Goal: Information Seeking & Learning: Learn about a topic

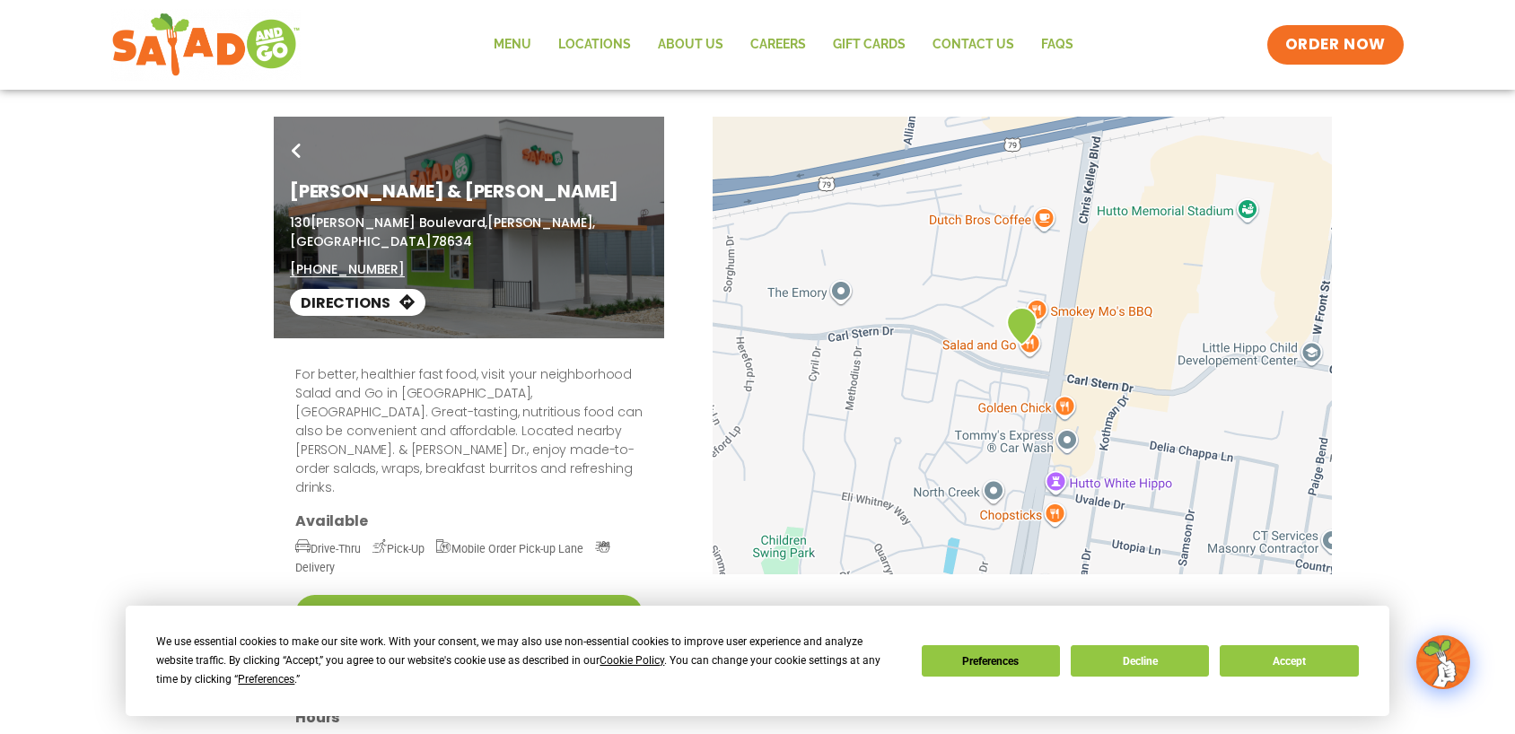
click at [55, 261] on div "Go Back [PERSON_NAME] & [PERSON_NAME] [STREET_ADDRESS][PERSON_NAME][PERSON_NAME…" at bounding box center [757, 228] width 1515 height 222
click at [1140, 646] on button "Decline" at bounding box center [1140, 661] width 138 height 31
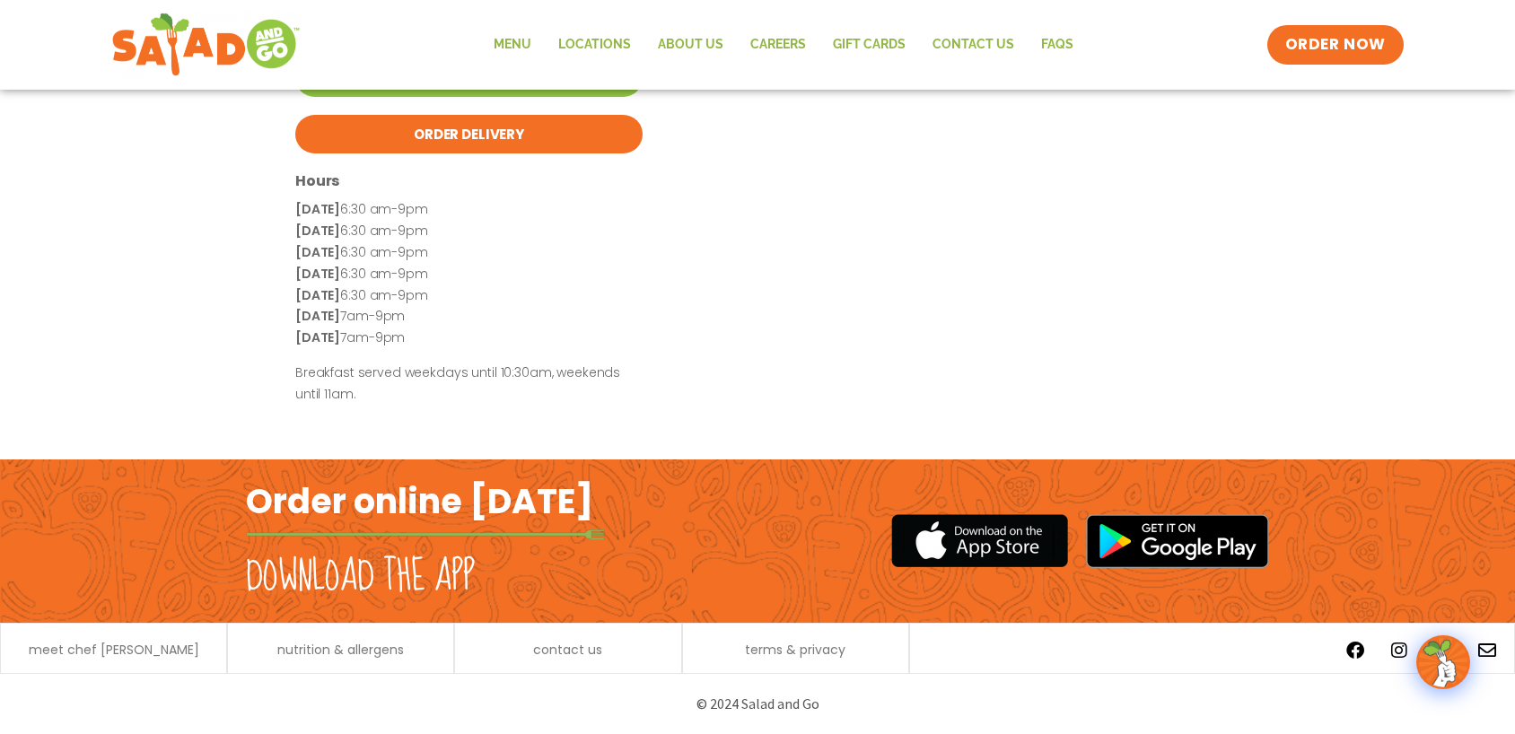
scroll to position [633, 0]
click at [480, 43] on link "Menu" at bounding box center [512, 44] width 65 height 41
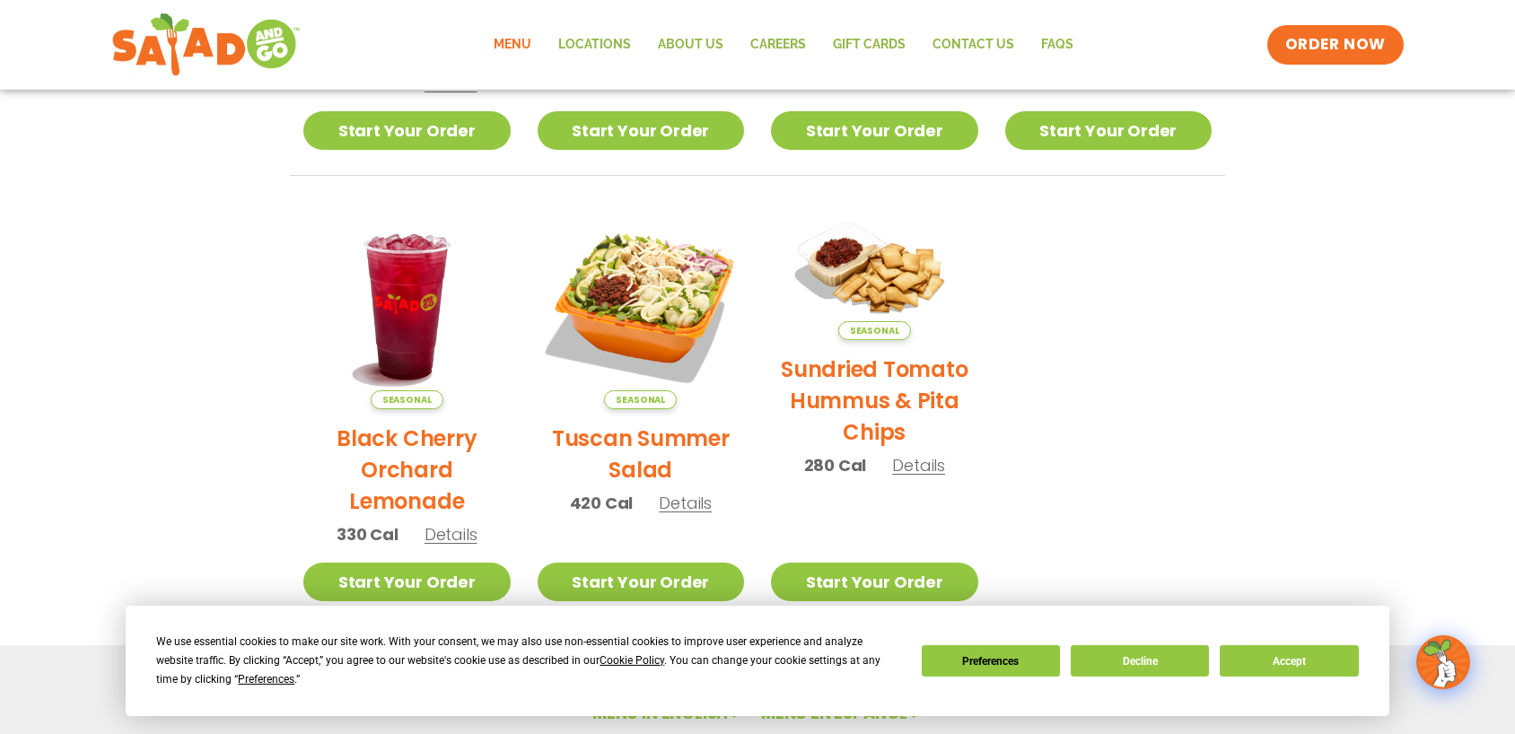
scroll to position [760, 0]
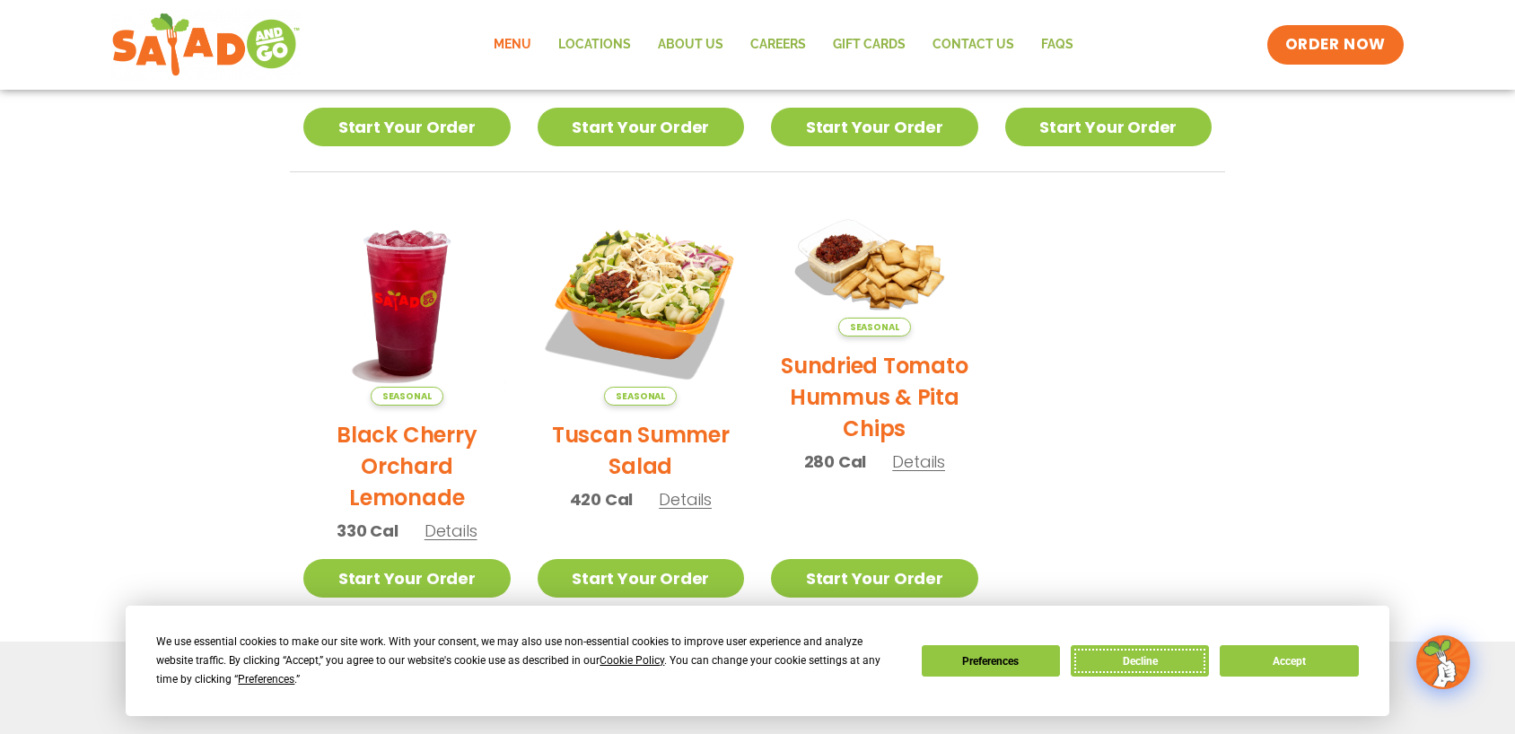
click at [1150, 646] on button "Decline" at bounding box center [1140, 661] width 138 height 31
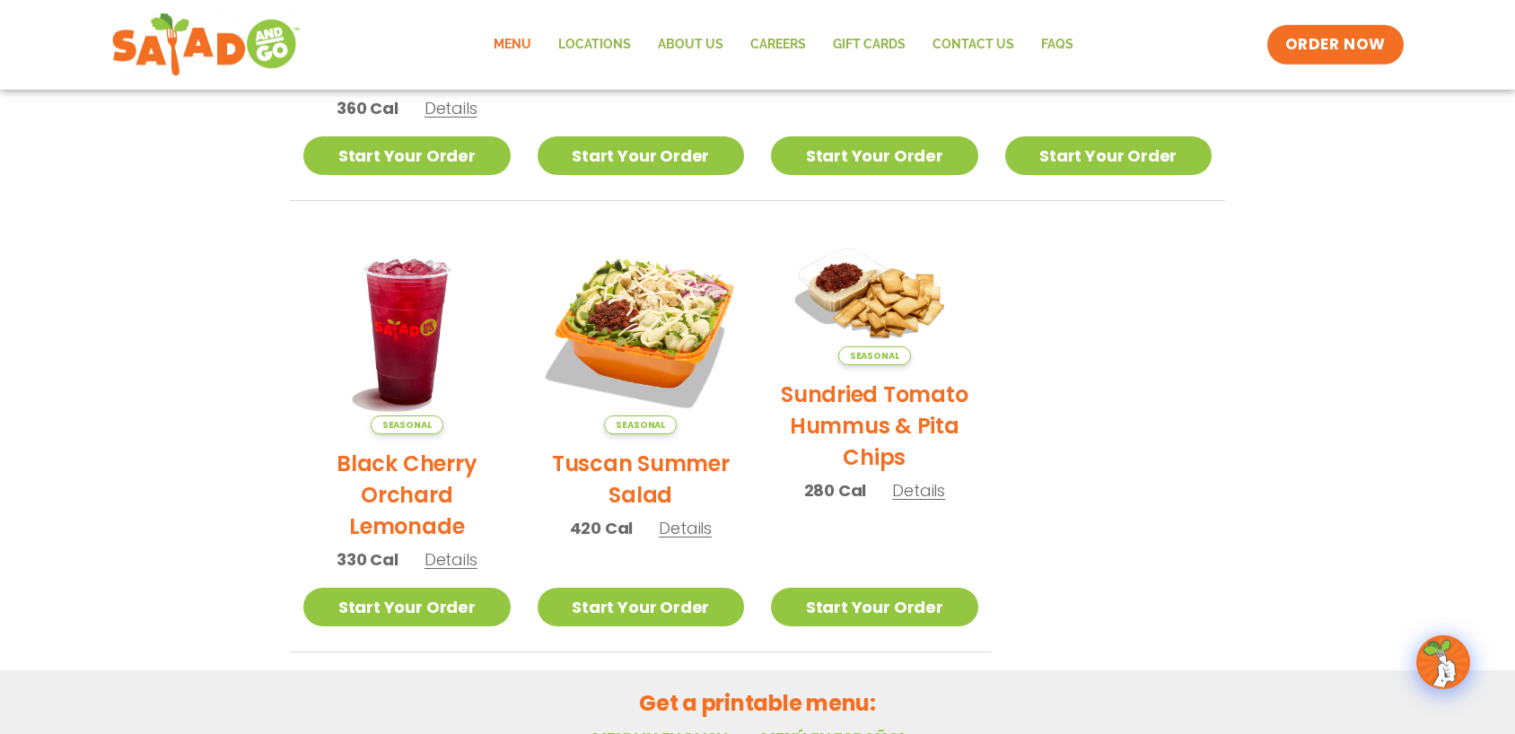
scroll to position [730, 0]
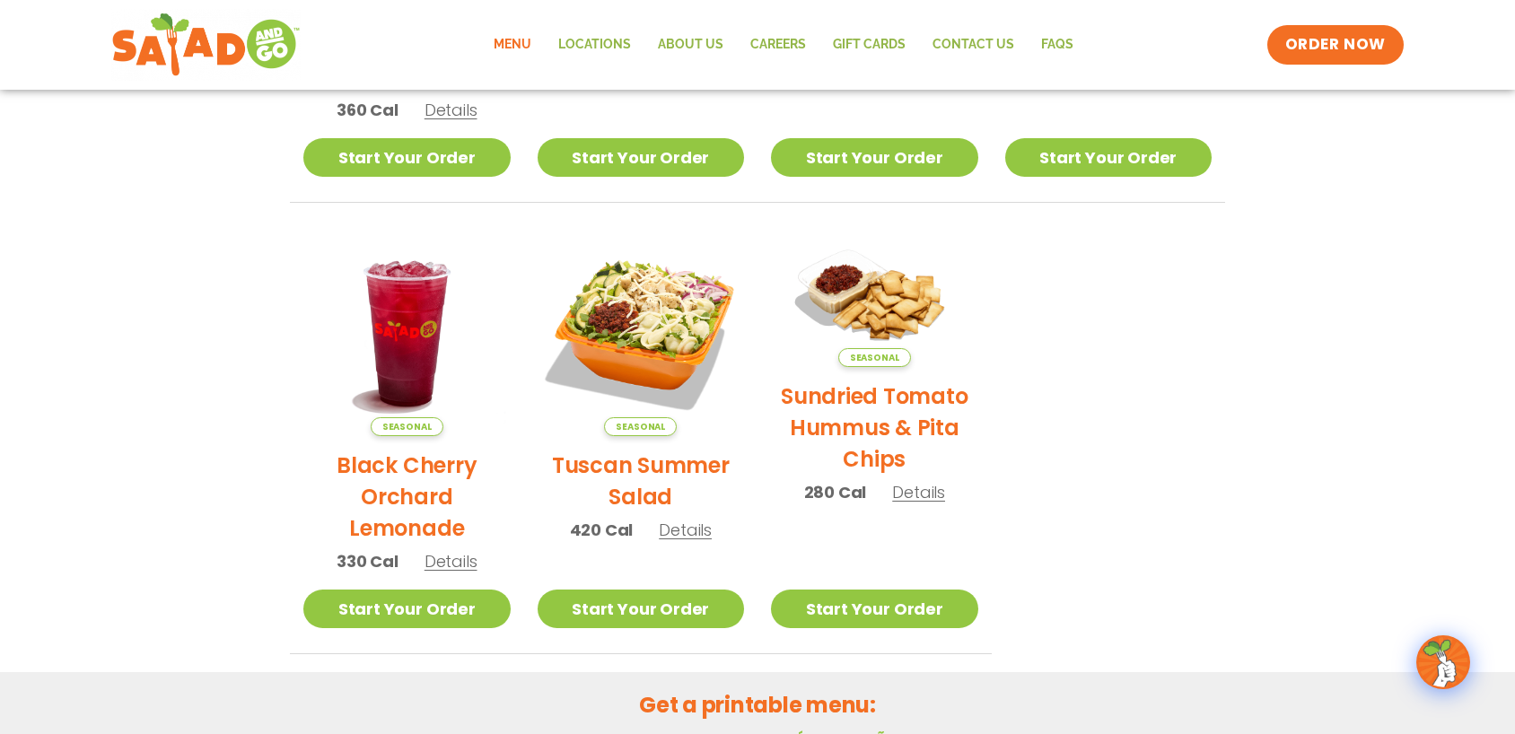
click at [644, 451] on h2 "Tuscan Summer Salad" at bounding box center [641, 481] width 207 height 63
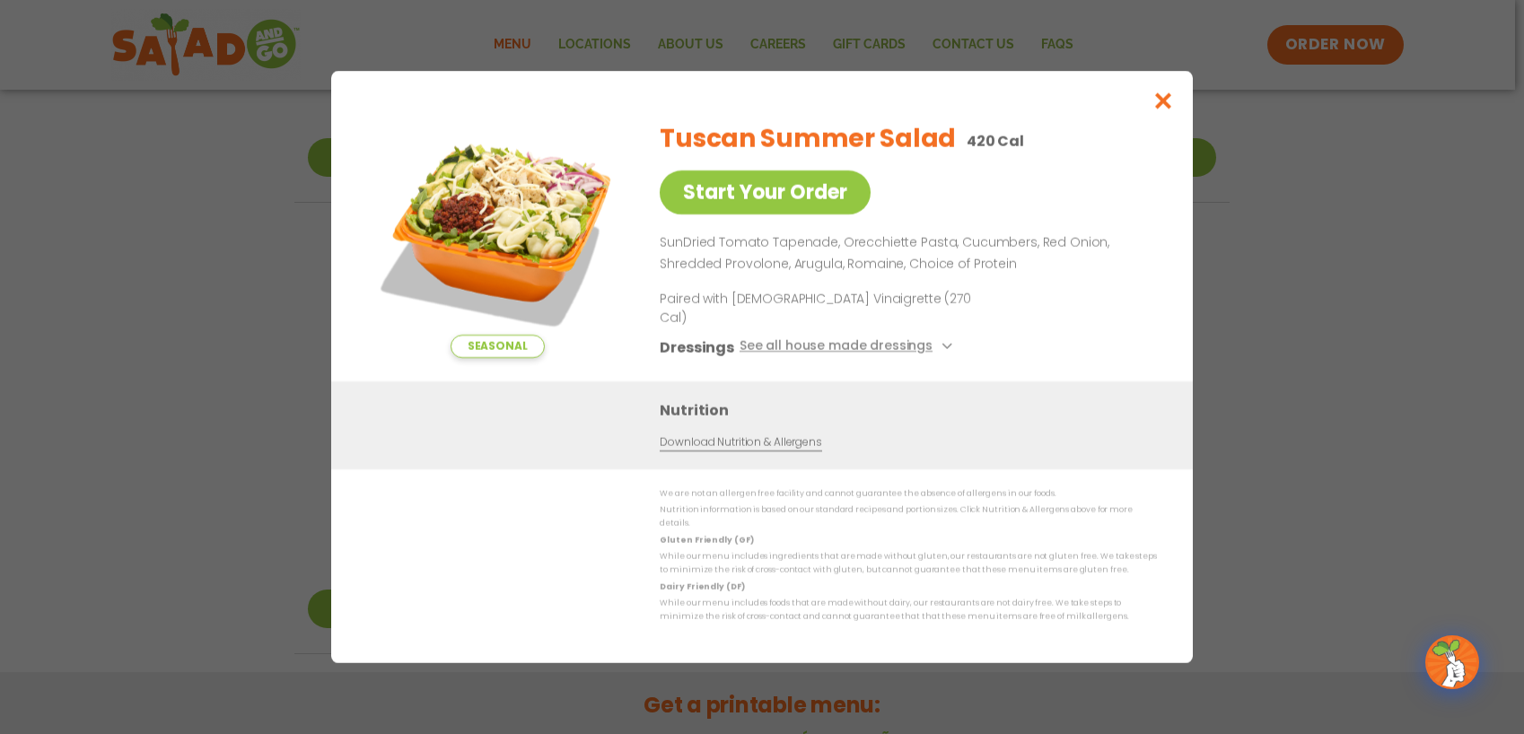
click at [257, 349] on div "Seasonal Start Your Order Tuscan Summer Salad 420 Cal Start Your Order SunDried…" at bounding box center [762, 367] width 1524 height 734
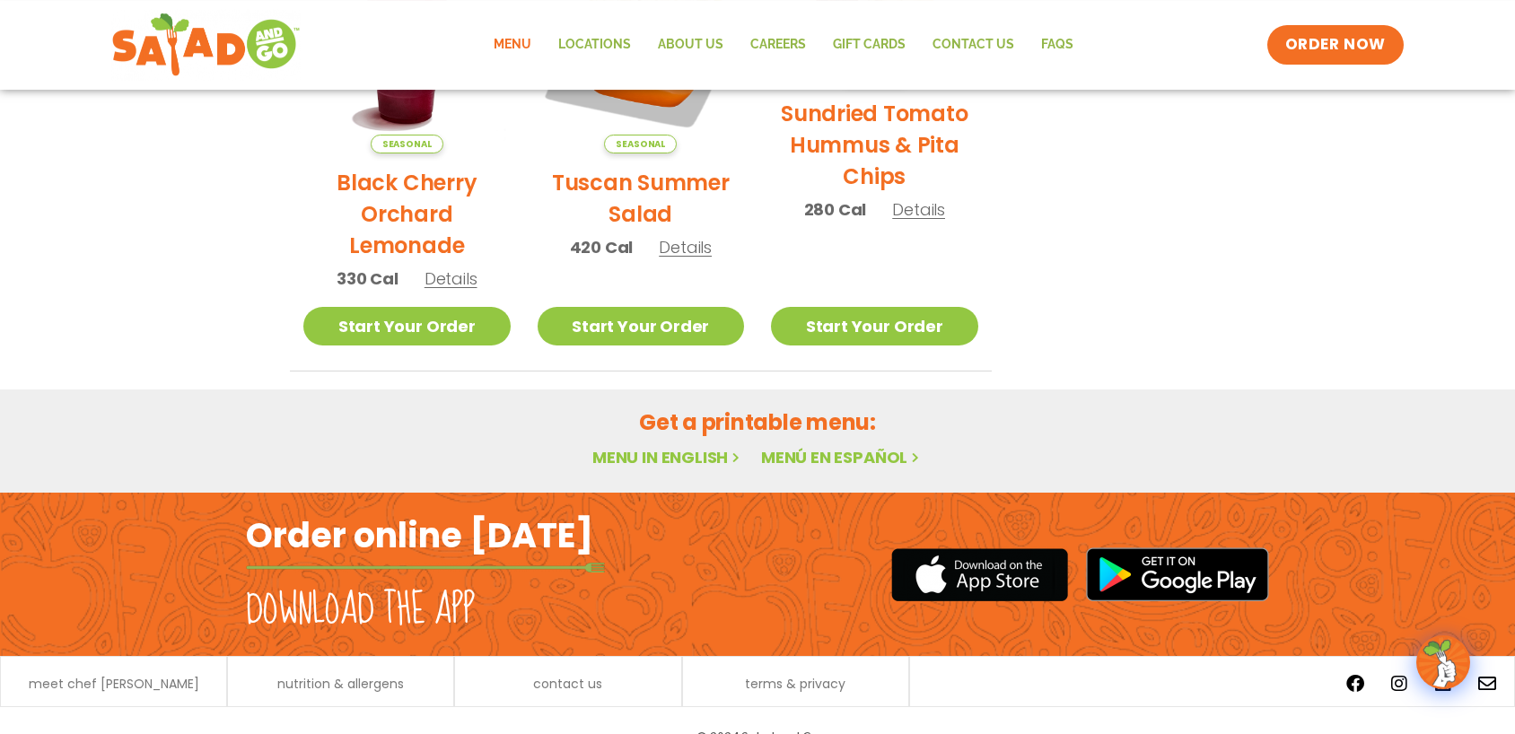
scroll to position [1024, 0]
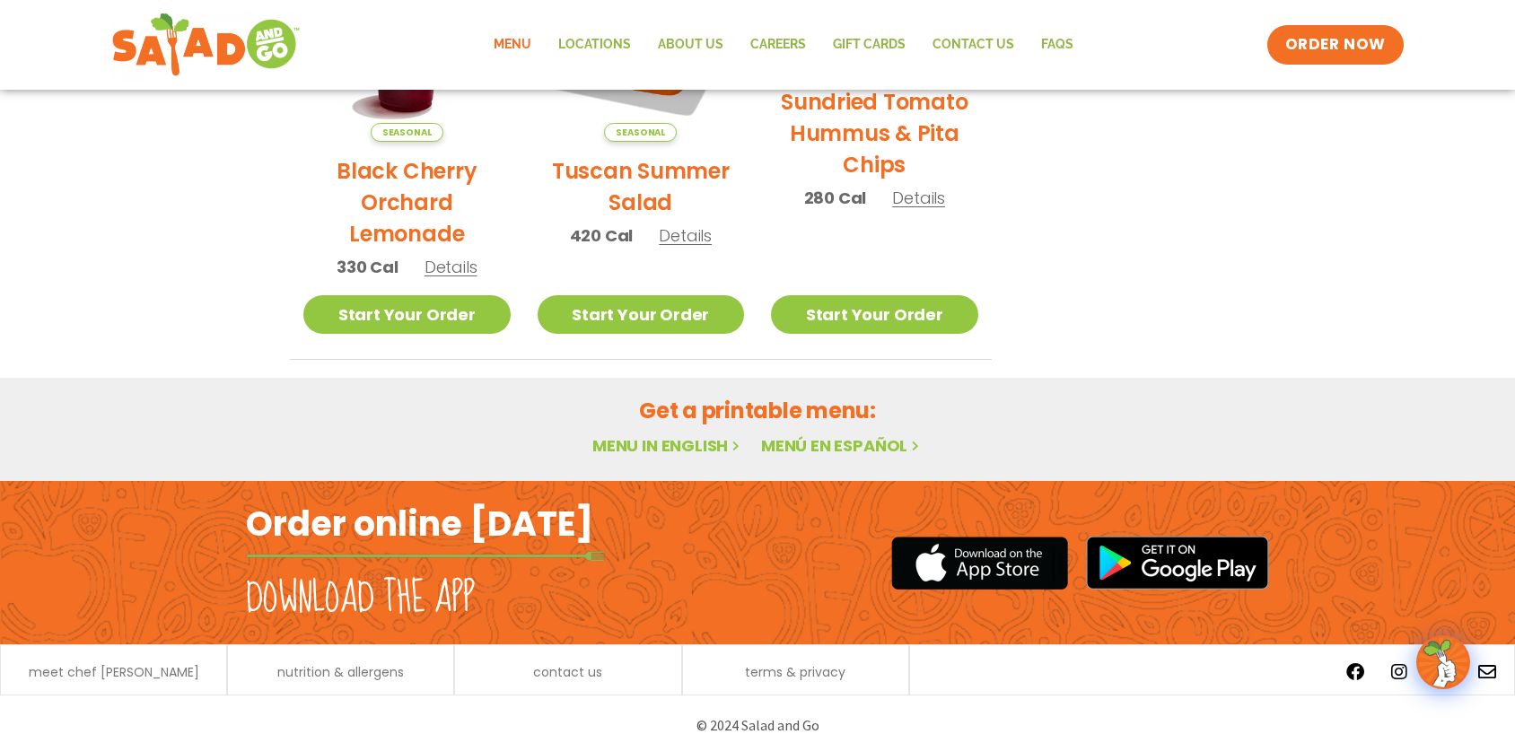
click at [673, 435] on link "Menu in English" at bounding box center [668, 446] width 151 height 22
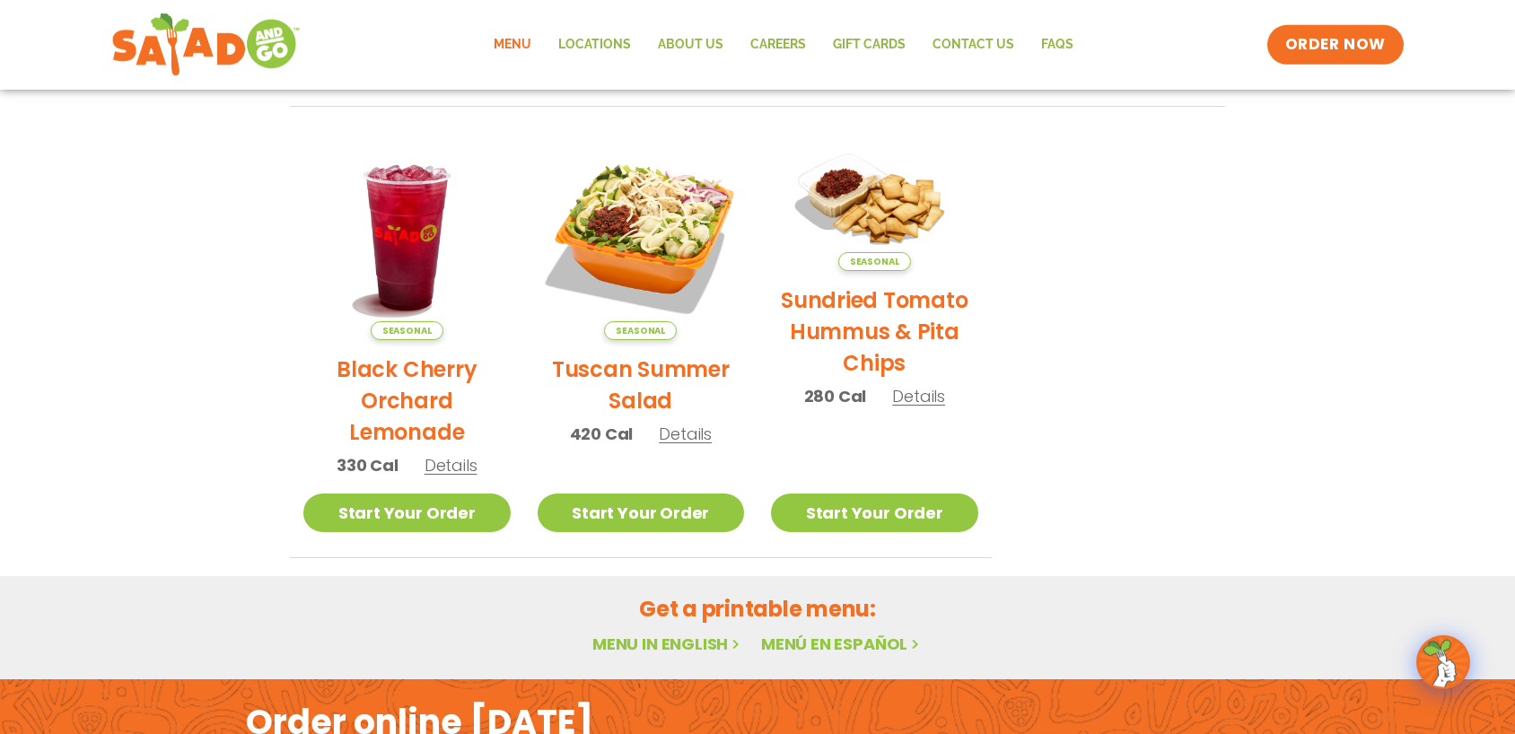
scroll to position [681, 0]
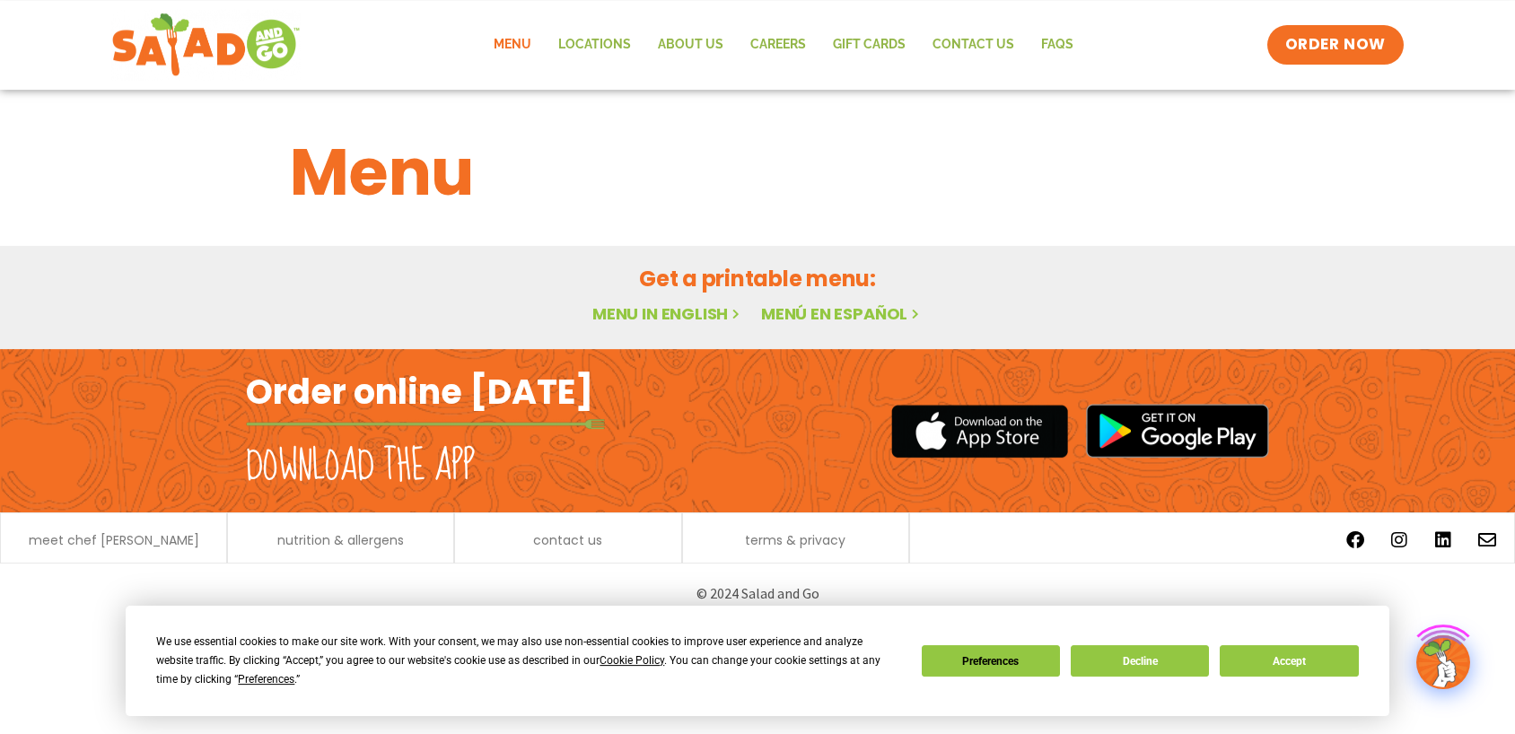
scroll to position [24, 0]
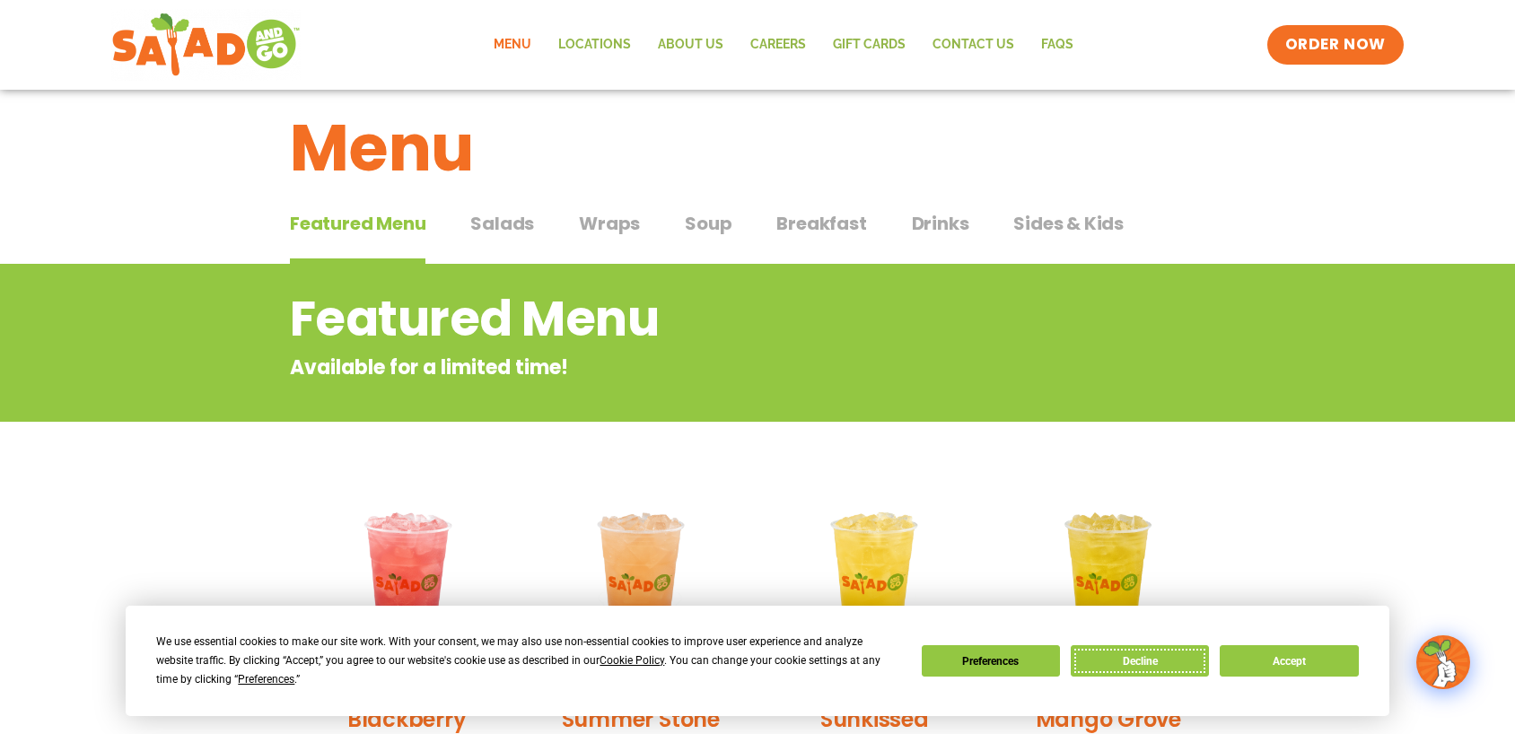
click at [1146, 646] on button "Decline" at bounding box center [1140, 661] width 138 height 31
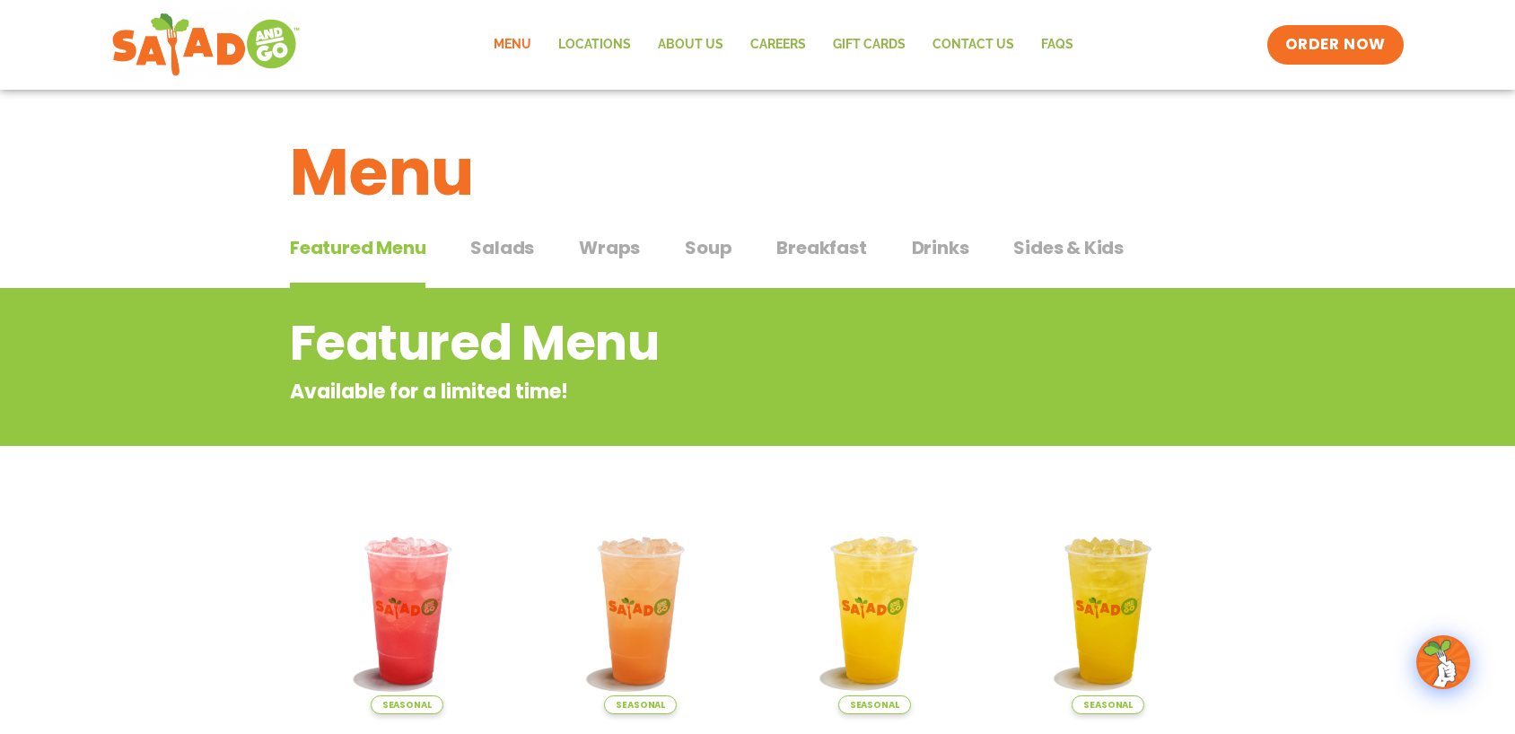
click at [493, 253] on span "Salads" at bounding box center [502, 247] width 64 height 27
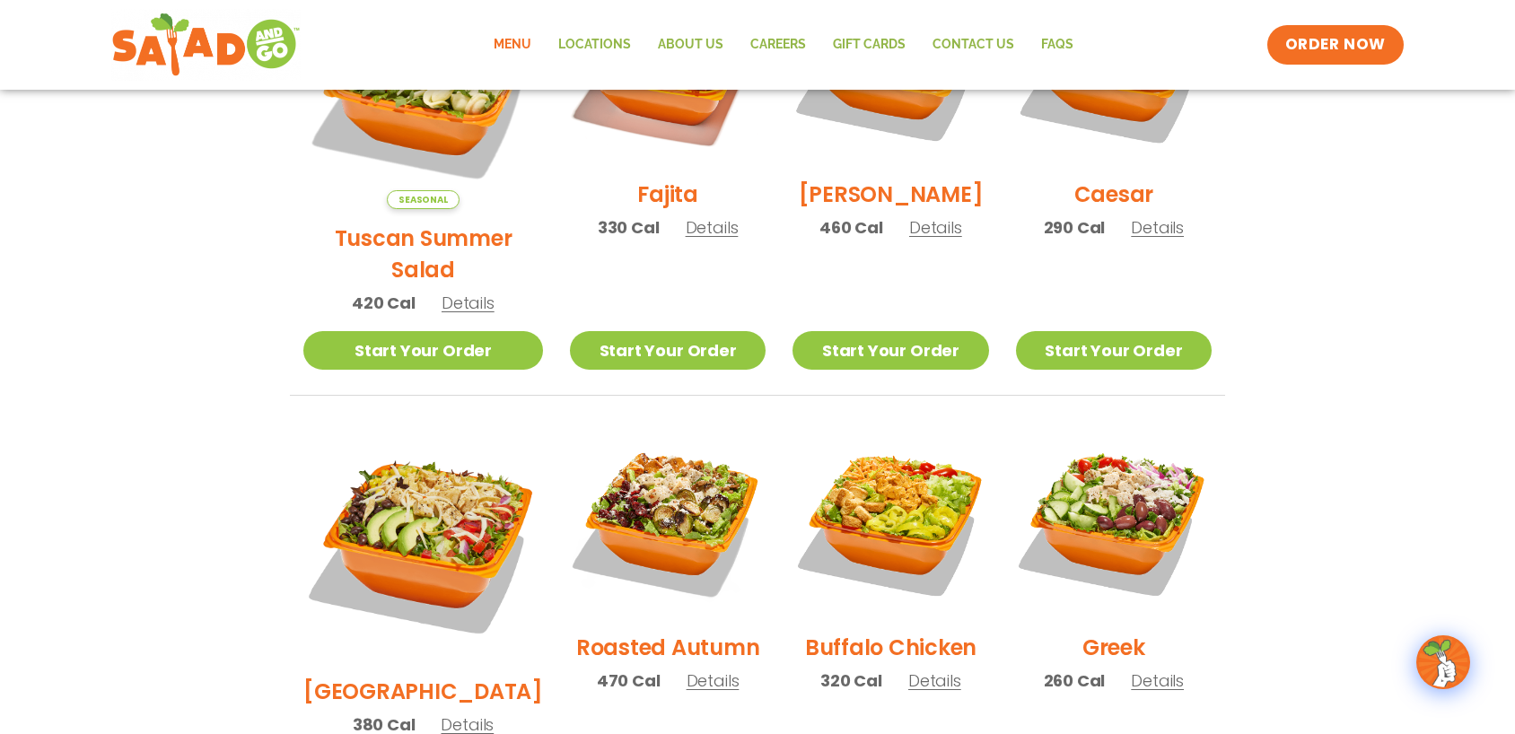
scroll to position [589, 0]
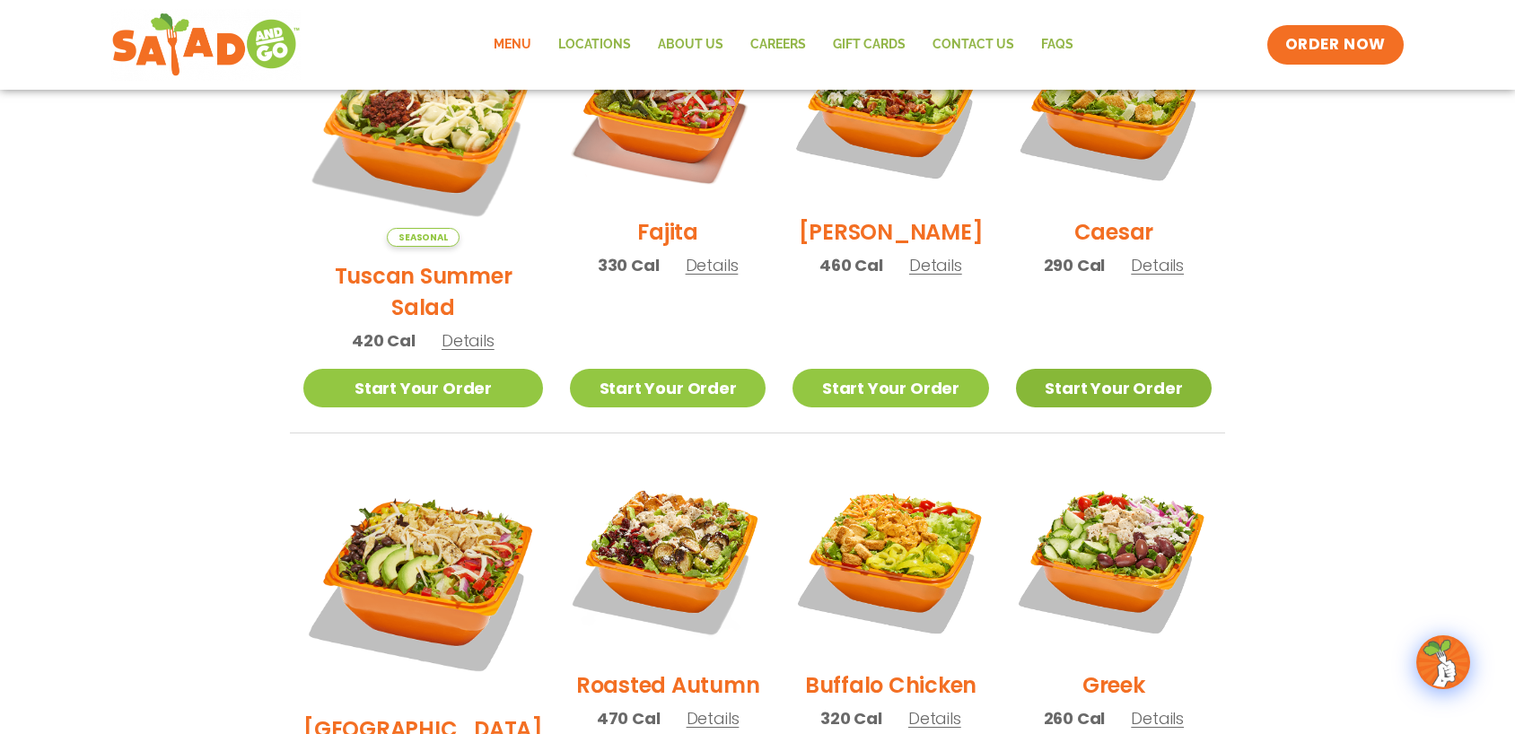
click at [1111, 369] on link "Start Your Order" at bounding box center [1114, 388] width 196 height 39
